Goal: Task Accomplishment & Management: Use online tool/utility

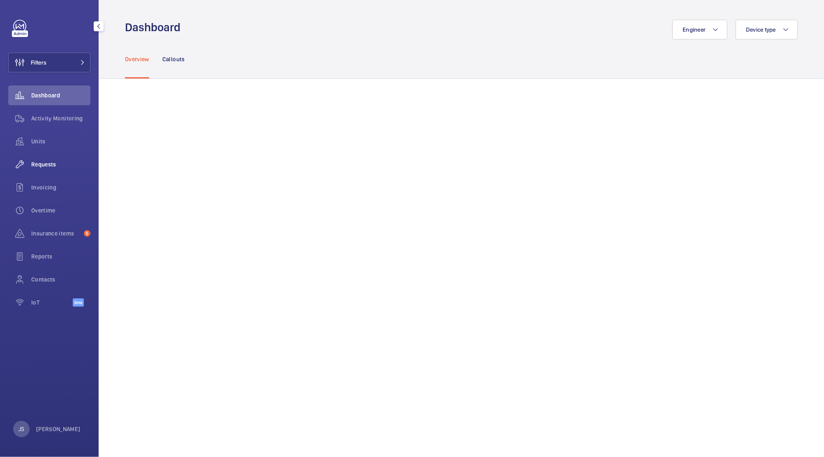
click at [41, 166] on span "Requests" at bounding box center [60, 164] width 59 height 8
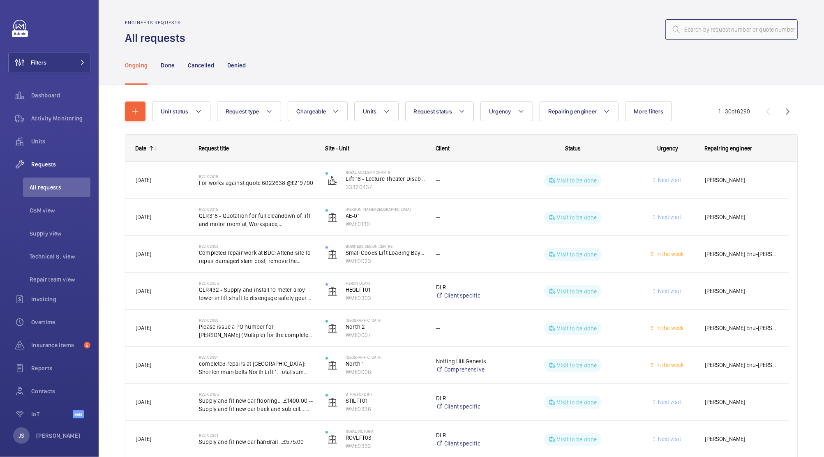
click at [693, 31] on input "text" at bounding box center [732, 29] width 132 height 21
paste input "35607394"
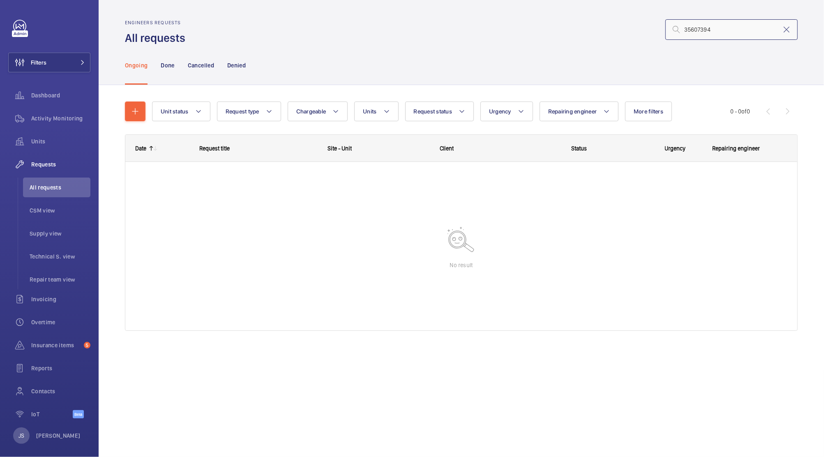
type input "35607394"
click at [787, 30] on mat-icon at bounding box center [787, 30] width 10 height 10
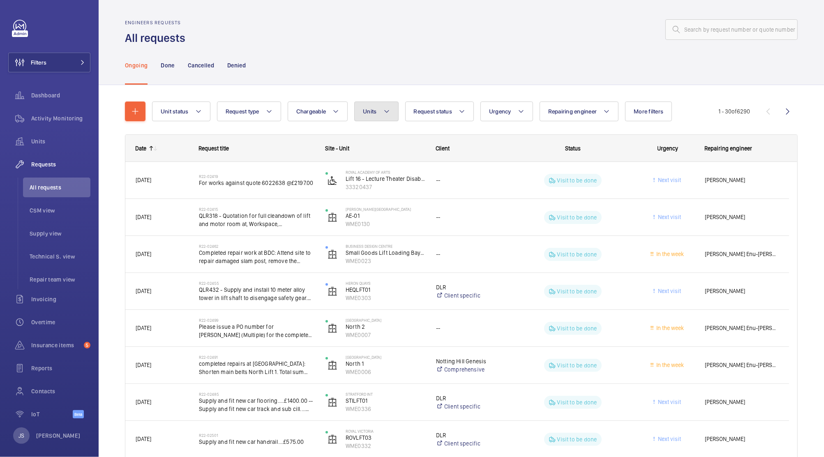
click at [382, 111] on button "Units" at bounding box center [376, 112] width 44 height 20
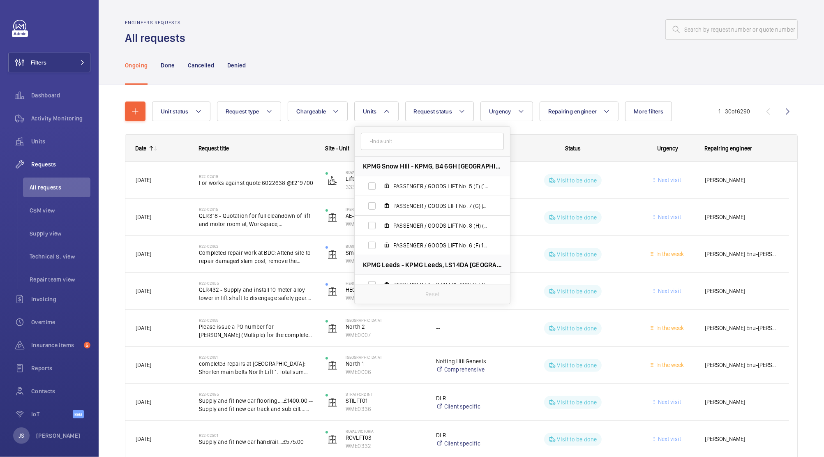
click at [391, 144] on input "text" at bounding box center [432, 141] width 143 height 17
click at [396, 147] on input "text" at bounding box center [432, 141] width 143 height 17
drag, startPoint x: 396, startPoint y: 147, endPoint x: 408, endPoint y: 146, distance: 12.0
click at [408, 146] on input "text" at bounding box center [432, 141] width 143 height 17
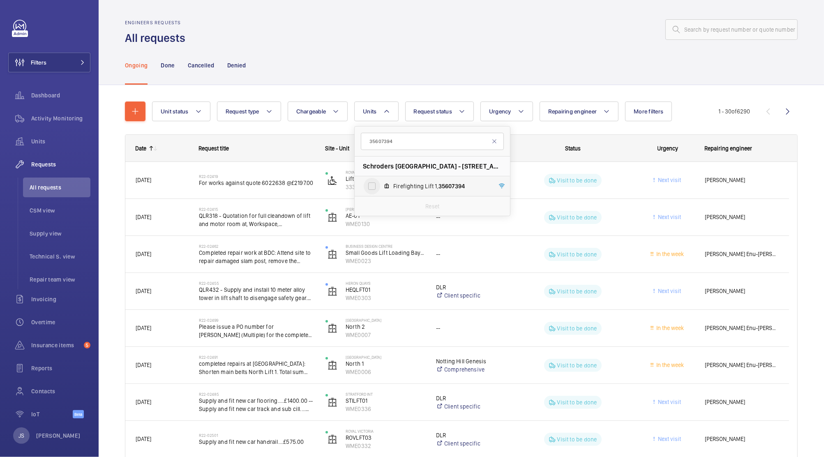
type input "35607394"
click at [372, 188] on input "Firefighting Lift 1, 35607394" at bounding box center [372, 186] width 16 height 16
checkbox input "true"
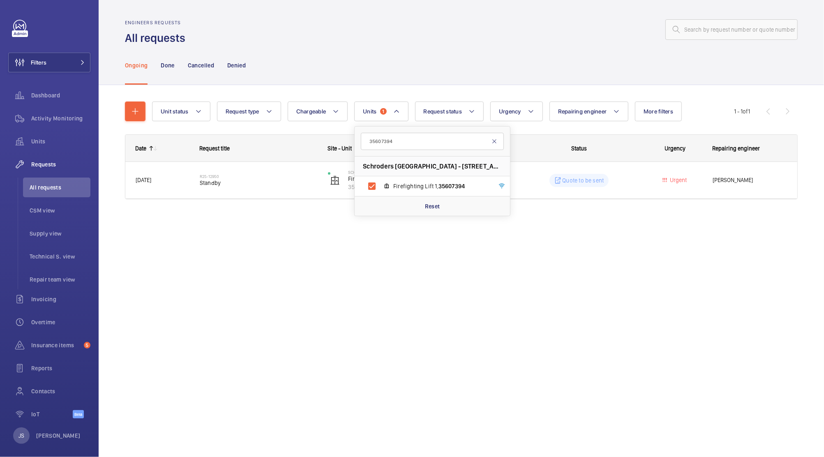
click at [496, 144] on mat-icon at bounding box center [494, 141] width 7 height 7
drag, startPoint x: 507, startPoint y: 166, endPoint x: 507, endPoint y: 186, distance: 20.2
click at [507, 186] on ul "[STREET_ADDRESS][PERSON_NAME] Sch indler smart MRL 4 floors, 59296554 Sch indle…" at bounding box center [432, 285] width 155 height 257
click at [417, 140] on input "sch" at bounding box center [432, 141] width 143 height 17
type input "s"
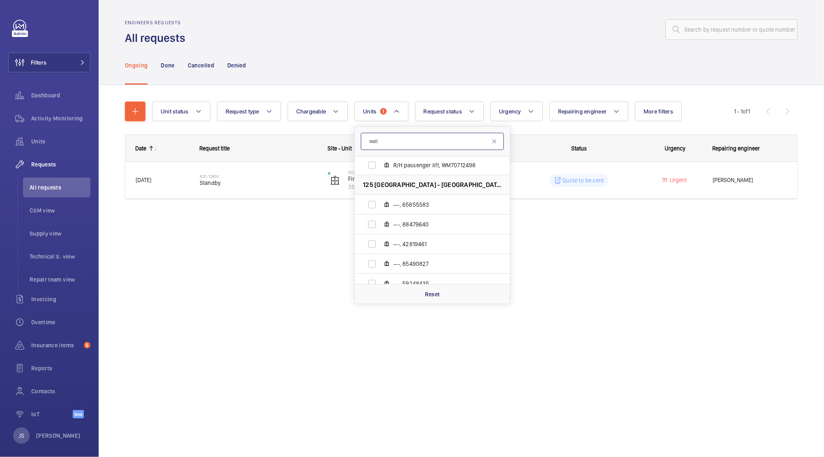
scroll to position [139, 0]
type input "wall"
click at [377, 206] on input "---, 65855583" at bounding box center [372, 205] width 16 height 16
checkbox input "true"
click at [377, 230] on input "---, 88479640" at bounding box center [372, 225] width 16 height 16
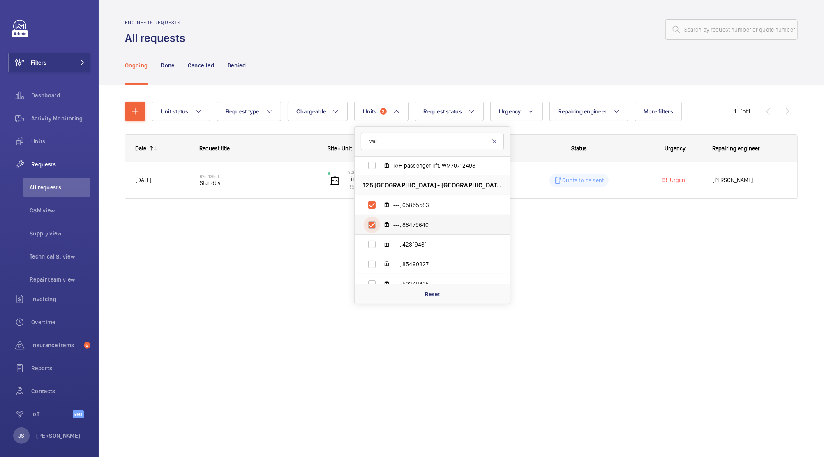
checkbox input "true"
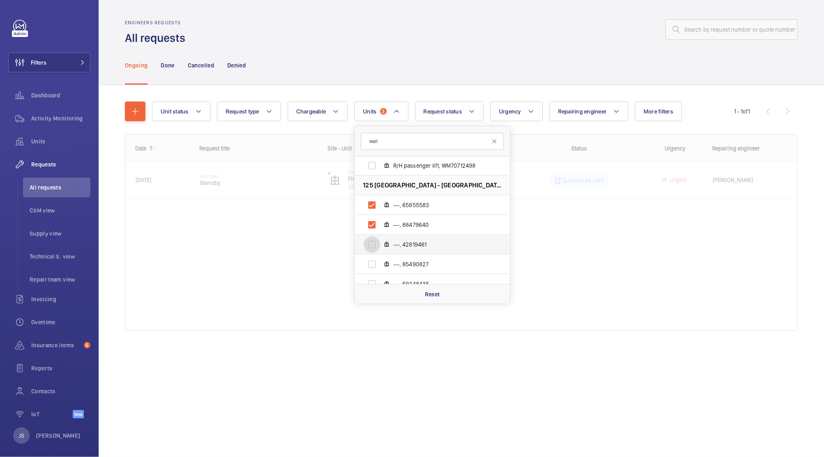
click at [377, 248] on input "---, 42819461" at bounding box center [372, 244] width 16 height 16
checkbox input "true"
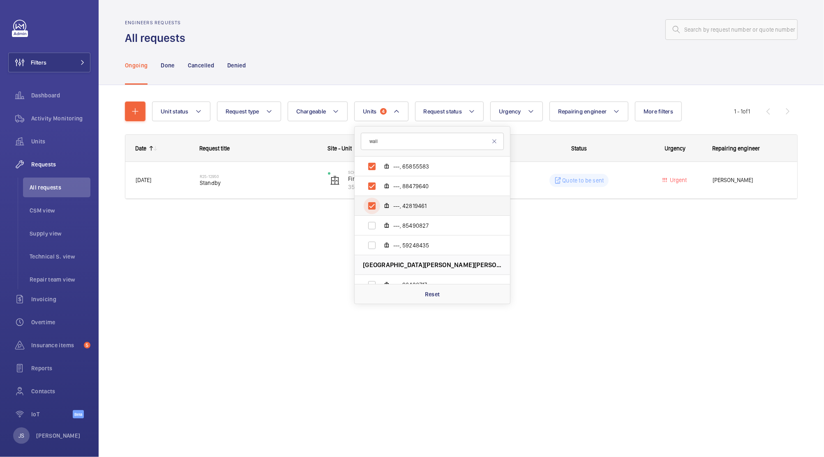
scroll to position [204, 0]
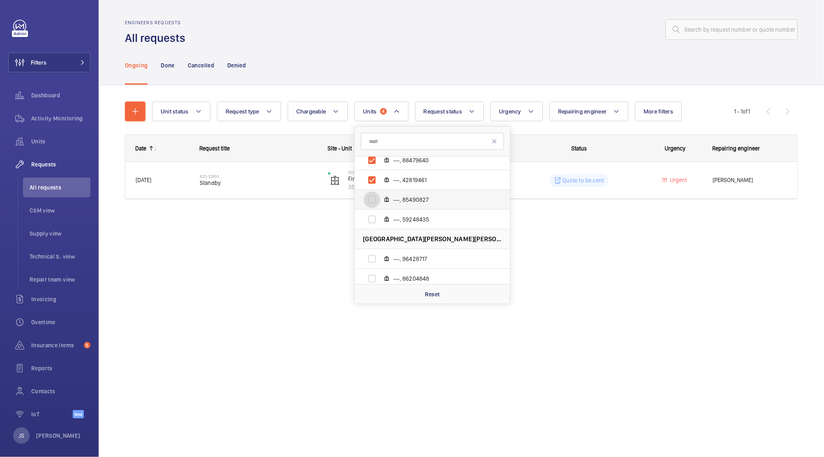
click at [369, 203] on input "---, 85490827" at bounding box center [372, 200] width 16 height 16
checkbox input "true"
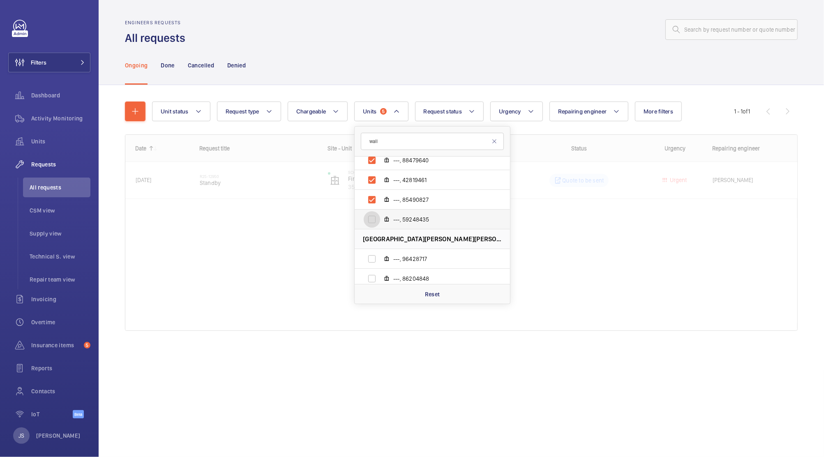
click at [375, 224] on input "---, 59248435" at bounding box center [372, 219] width 16 height 16
checkbox input "true"
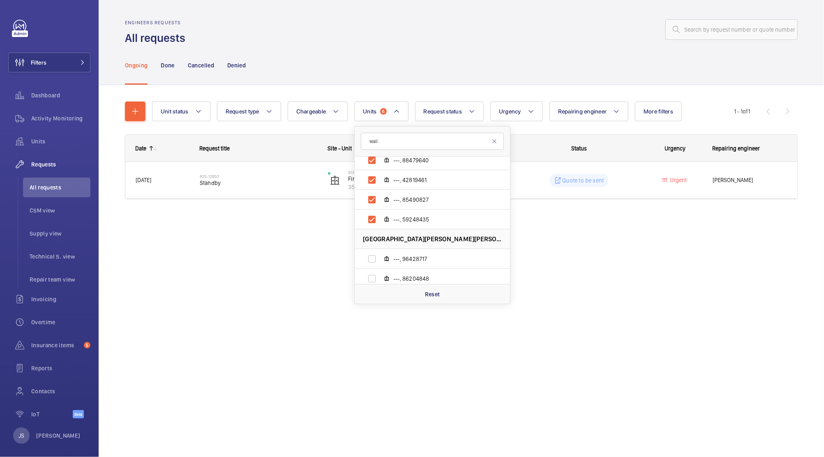
click at [237, 347] on div "Engineers requests All requests Ongoing Done Cancelled Denied Unit status Reque…" at bounding box center [462, 228] width 726 height 457
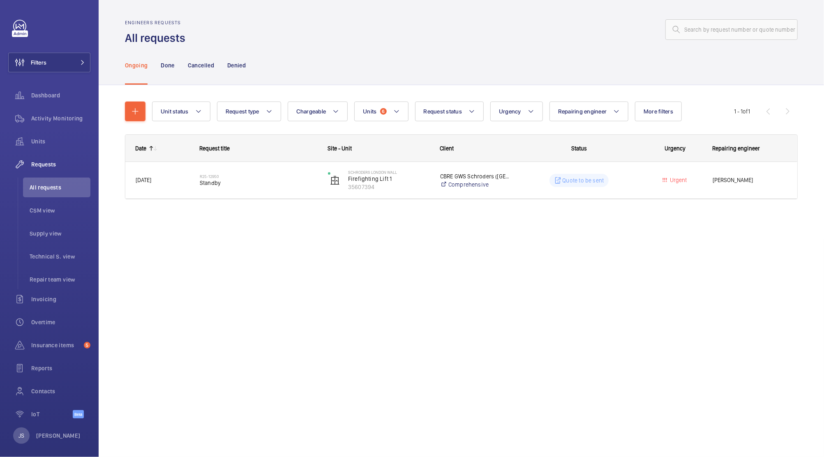
click at [39, 179] on li "All requests" at bounding box center [56, 188] width 67 height 20
